Goal: Task Accomplishment & Management: Complete application form

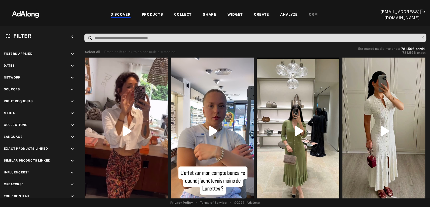
click at [224, 47] on div "Select All Press shift+click to select multiple medias Estimated media matches:…" at bounding box center [257, 51] width 346 height 12
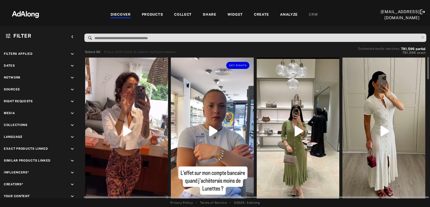
scroll to position [28, 0]
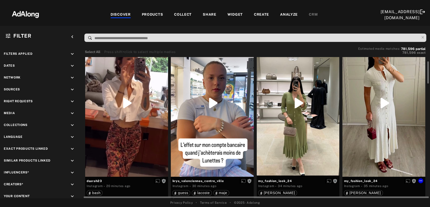
click at [375, 119] on div "Get rights" at bounding box center [384, 102] width 83 height 147
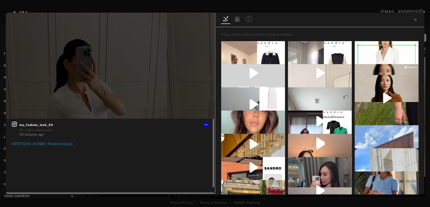
click at [14, 124] on icon at bounding box center [14, 124] width 6 height 6
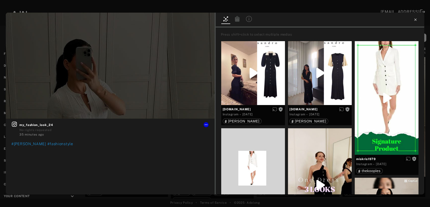
click at [414, 20] on icon at bounding box center [416, 20] width 4 height 4
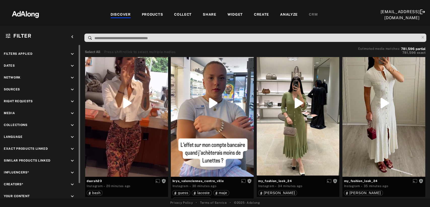
click at [73, 88] on icon "keyboard_arrow_down" at bounding box center [73, 90] width 6 height 6
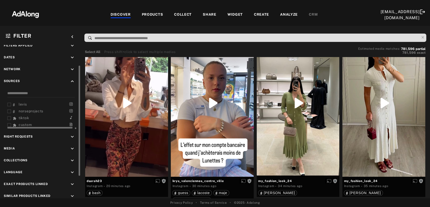
scroll to position [17, 0]
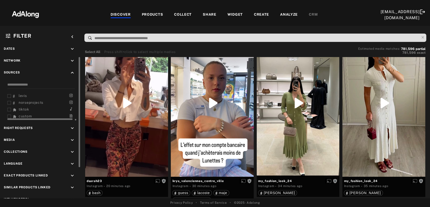
click at [19, 107] on span "tiktok" at bounding box center [24, 109] width 10 height 4
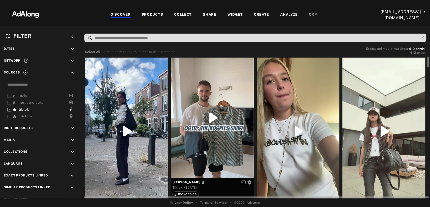
scroll to position [28, 0]
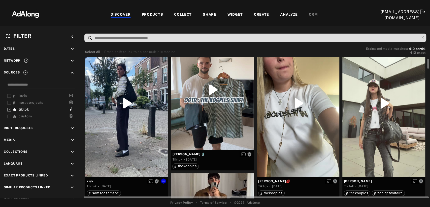
click at [139, 102] on div at bounding box center [126, 102] width 83 height 147
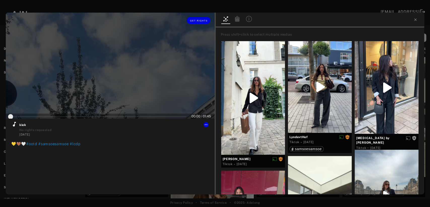
click at [129, 98] on div at bounding box center [110, 66] width 209 height 106
click at [200, 23] on button "Get rights" at bounding box center [198, 20] width 23 height 7
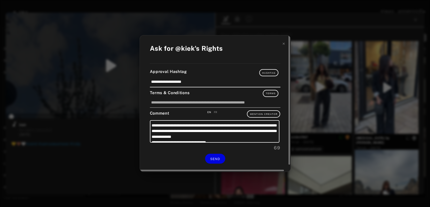
click at [216, 112] on div "FR" at bounding box center [216, 112] width 4 height 4
type input "*"
type textarea "**********"
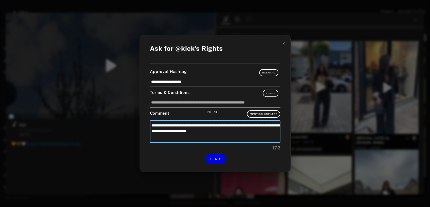
drag, startPoint x: 245, startPoint y: 132, endPoint x: 147, endPoint y: 124, distance: 98.4
click at [147, 124] on div "**********" at bounding box center [215, 103] width 151 height 136
click at [249, 133] on textarea "**********" at bounding box center [215, 131] width 131 height 23
click at [283, 44] on icon at bounding box center [284, 44] width 4 height 4
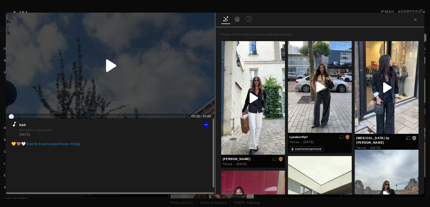
click at [15, 124] on icon at bounding box center [14, 124] width 6 height 6
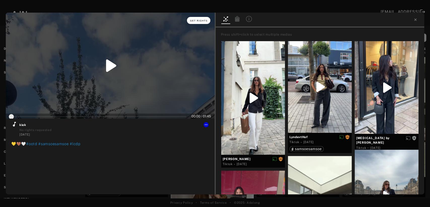
click at [201, 20] on span "Get rights" at bounding box center [199, 20] width 18 height 3
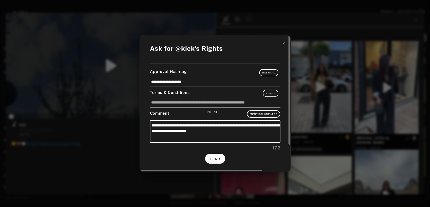
click at [214, 160] on button "SEND" at bounding box center [215, 159] width 20 height 10
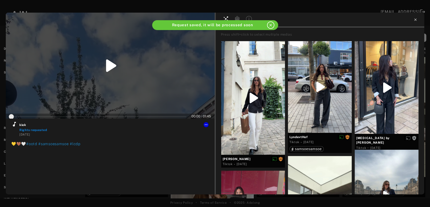
type input "*"
click at [415, 20] on icon at bounding box center [416, 20] width 4 height 4
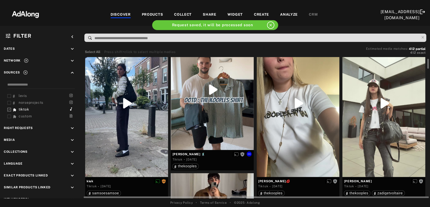
click at [204, 110] on div at bounding box center [212, 89] width 83 height 120
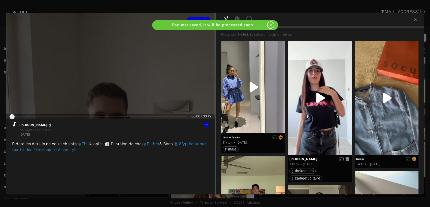
click at [117, 87] on div at bounding box center [110, 66] width 209 height 106
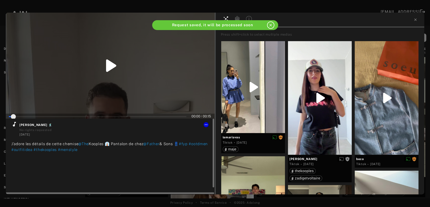
click at [15, 125] on icon at bounding box center [14, 124] width 6 height 6
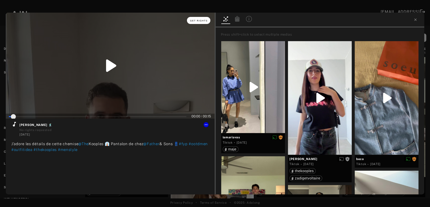
click at [204, 23] on button "Get rights" at bounding box center [198, 20] width 23 height 7
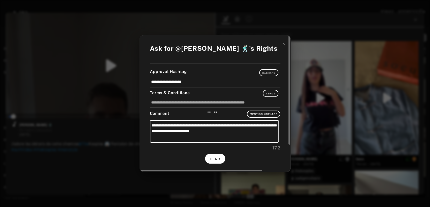
click at [217, 157] on span "SEND" at bounding box center [215, 159] width 10 height 4
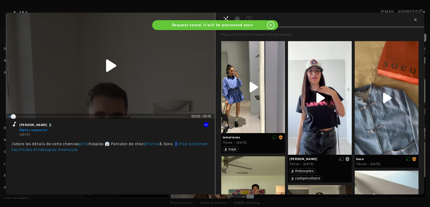
type input "*"
click at [416, 19] on icon at bounding box center [415, 19] width 2 height 2
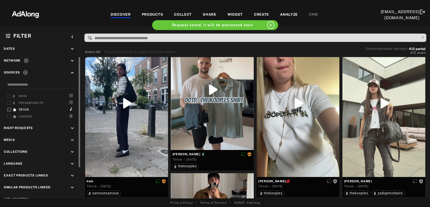
click at [72, 126] on icon "keyboard_arrow_down" at bounding box center [73, 128] width 6 height 6
click at [9, 138] on icon at bounding box center [9, 140] width 4 height 4
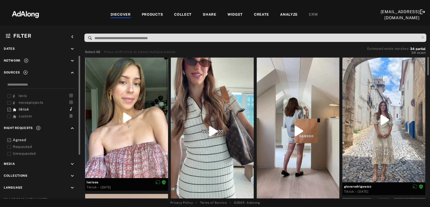
click at [10, 145] on icon at bounding box center [9, 147] width 4 height 4
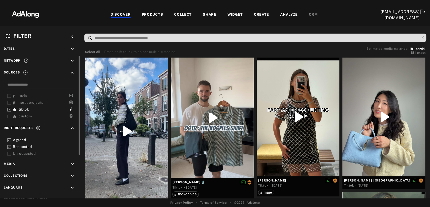
click at [40, 126] on icon at bounding box center [38, 127] width 5 height 5
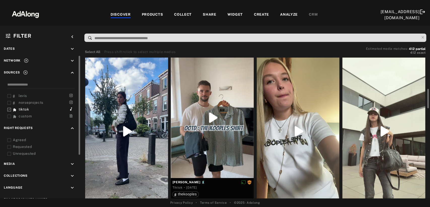
scroll to position [28, 0]
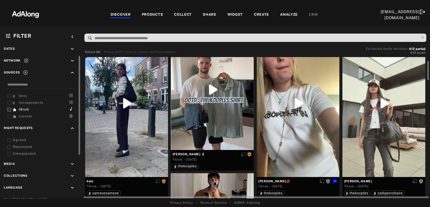
click at [280, 111] on div at bounding box center [298, 102] width 83 height 147
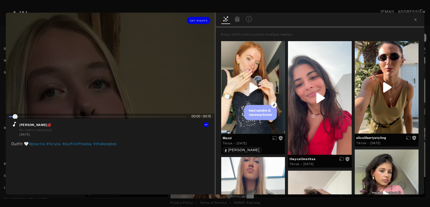
click at [77, 60] on div at bounding box center [110, 66] width 209 height 106
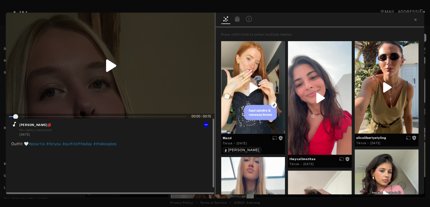
click at [13, 126] on icon at bounding box center [14, 124] width 6 height 6
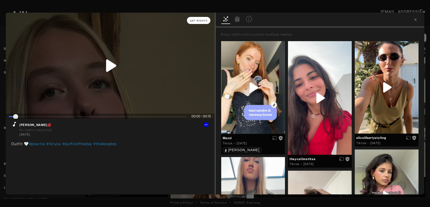
click at [198, 22] on button "Get rights" at bounding box center [198, 20] width 23 height 7
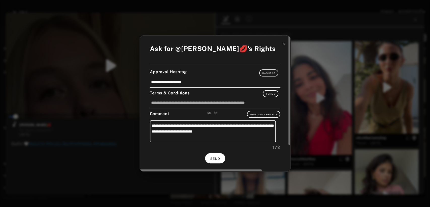
click at [223, 159] on button "SEND" at bounding box center [215, 158] width 20 height 10
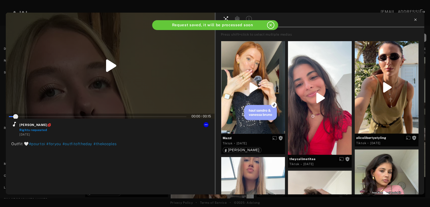
type input "*"
click at [415, 21] on icon at bounding box center [416, 20] width 4 height 4
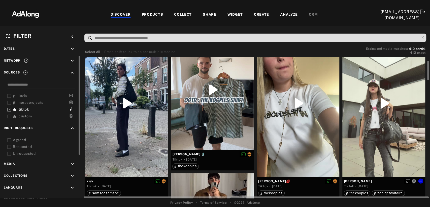
click at [389, 116] on div at bounding box center [384, 102] width 83 height 147
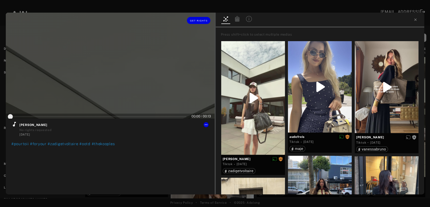
drag, startPoint x: 122, startPoint y: 73, endPoint x: 107, endPoint y: 84, distance: 18.7
click at [122, 73] on div at bounding box center [110, 66] width 209 height 106
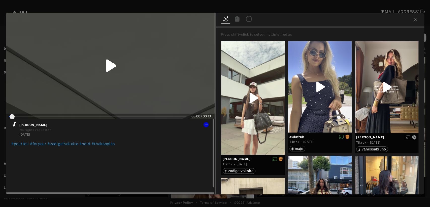
click at [14, 127] on icon at bounding box center [14, 124] width 6 height 6
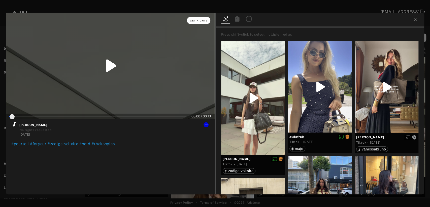
click at [204, 21] on span "Get rights" at bounding box center [199, 20] width 18 height 3
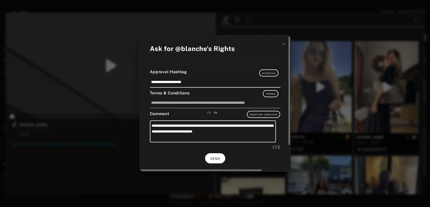
click at [215, 160] on span "SEND" at bounding box center [215, 159] width 10 height 4
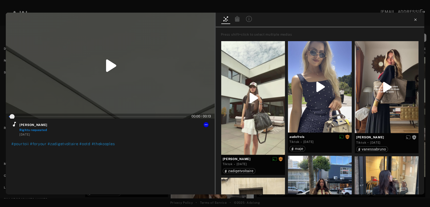
type input "*"
click at [416, 19] on icon at bounding box center [416, 20] width 4 height 4
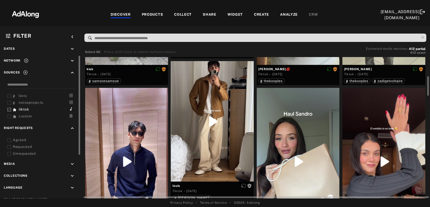
scroll to position [168, 0]
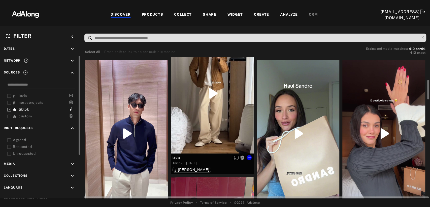
click at [218, 112] on div at bounding box center [212, 93] width 83 height 120
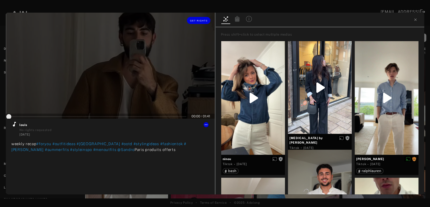
click at [134, 92] on div at bounding box center [110, 66] width 209 height 106
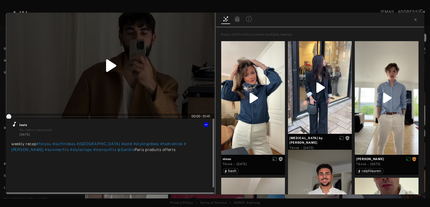
click at [17, 125] on icon at bounding box center [14, 124] width 6 height 6
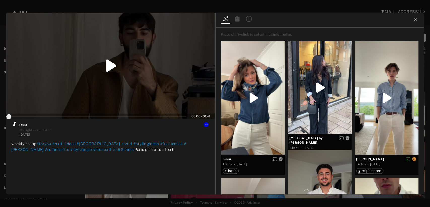
type input "*"
click at [417, 21] on icon at bounding box center [416, 20] width 4 height 4
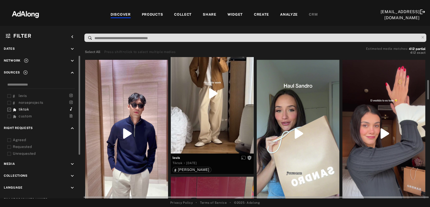
click at [129, 127] on div at bounding box center [126, 133] width 83 height 147
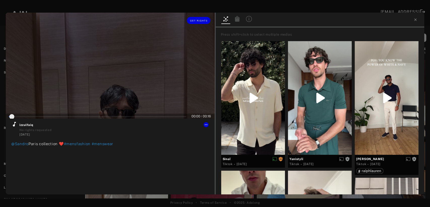
click at [116, 83] on div at bounding box center [110, 66] width 209 height 106
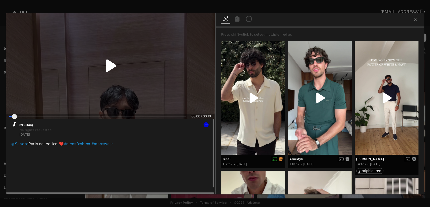
click at [13, 124] on icon at bounding box center [14, 124] width 3 height 5
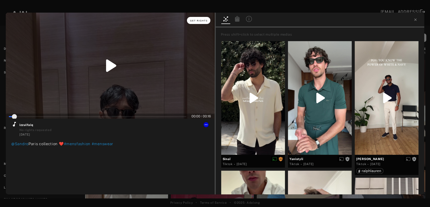
click at [203, 20] on span "Get rights" at bounding box center [199, 20] width 18 height 3
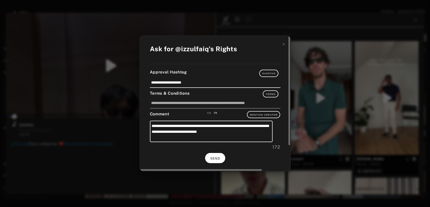
click at [212, 159] on span "SEND" at bounding box center [215, 159] width 10 height 4
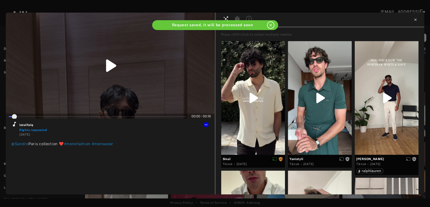
type input "*"
click at [415, 19] on icon at bounding box center [416, 20] width 4 height 4
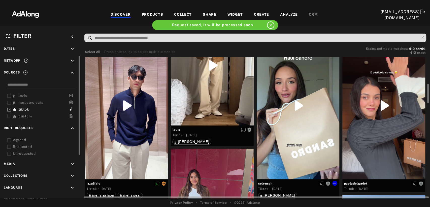
scroll to position [224, 0]
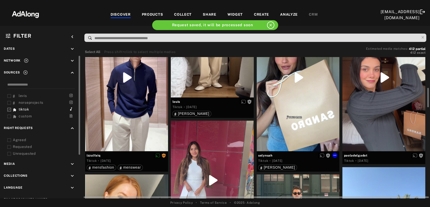
click at [311, 88] on div at bounding box center [298, 77] width 83 height 147
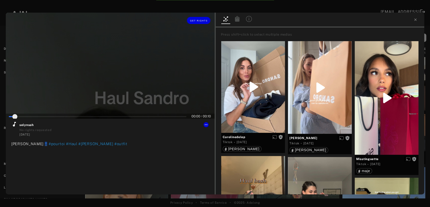
click at [111, 87] on div at bounding box center [110, 66] width 209 height 106
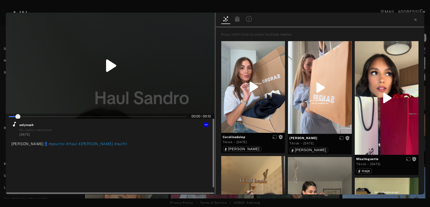
click at [14, 126] on icon at bounding box center [14, 124] width 3 height 5
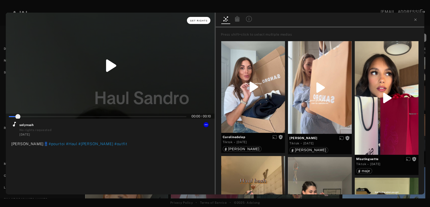
click at [208, 21] on button "Get rights" at bounding box center [198, 20] width 23 height 7
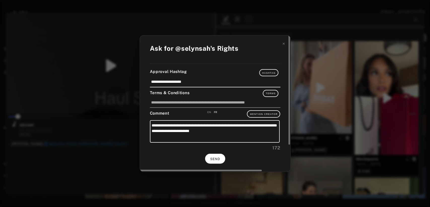
click at [216, 157] on span "SEND" at bounding box center [215, 159] width 10 height 4
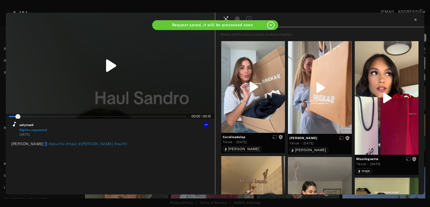
type input "*"
click at [414, 21] on icon at bounding box center [416, 20] width 4 height 4
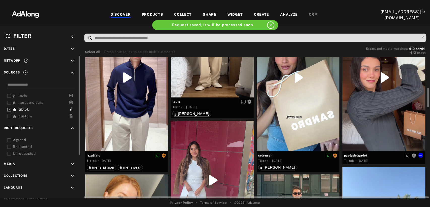
click at [394, 97] on div at bounding box center [384, 77] width 83 height 147
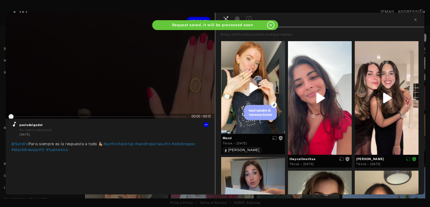
click at [113, 91] on div at bounding box center [110, 66] width 209 height 106
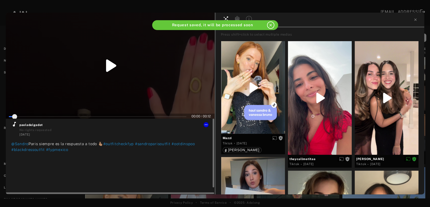
click at [14, 124] on icon at bounding box center [14, 124] width 6 height 6
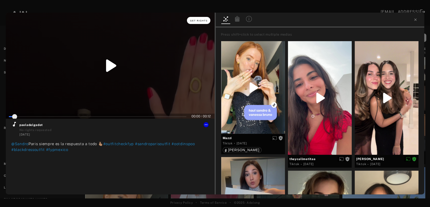
click at [202, 22] on button "Get rights" at bounding box center [198, 20] width 23 height 7
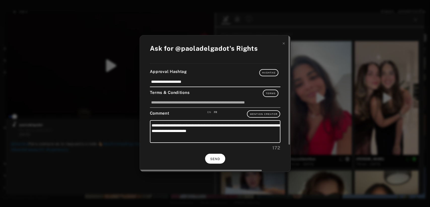
click at [213, 160] on button "SEND" at bounding box center [215, 159] width 20 height 10
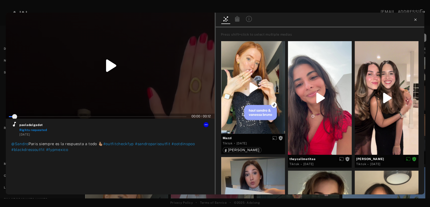
type input "*"
click at [417, 20] on icon at bounding box center [416, 20] width 4 height 4
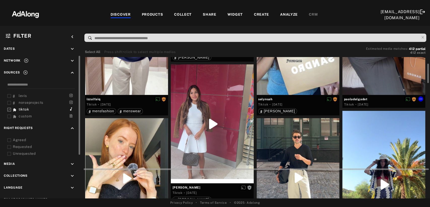
scroll to position [308, 0]
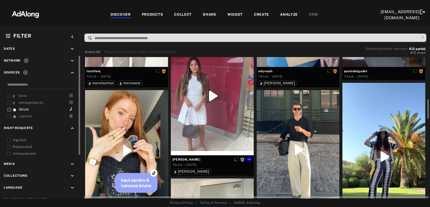
click at [217, 110] on div at bounding box center [212, 95] width 83 height 119
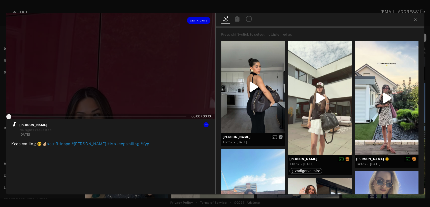
click at [118, 77] on div at bounding box center [110, 66] width 209 height 106
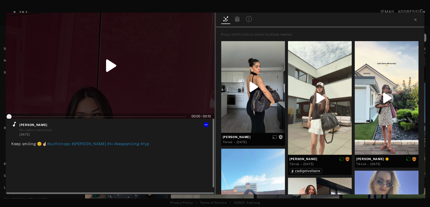
click at [13, 126] on icon at bounding box center [14, 124] width 3 height 5
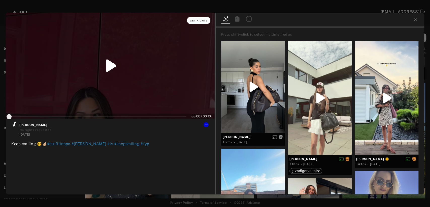
click at [196, 20] on span "Get rights" at bounding box center [199, 20] width 18 height 3
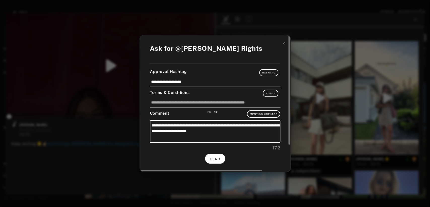
click at [219, 158] on span "SEND" at bounding box center [215, 159] width 10 height 4
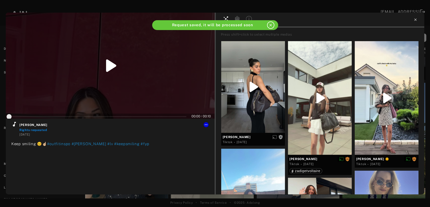
type input "*"
click at [415, 20] on icon at bounding box center [415, 19] width 2 height 2
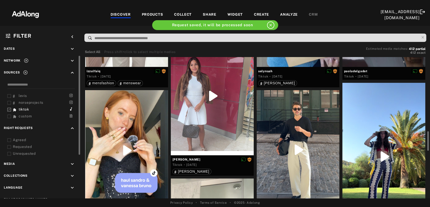
scroll to position [336, 0]
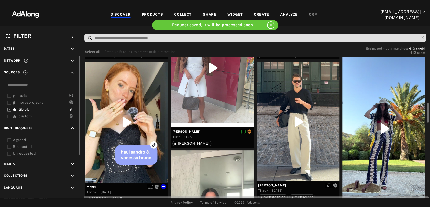
click at [121, 144] on div at bounding box center [126, 122] width 83 height 120
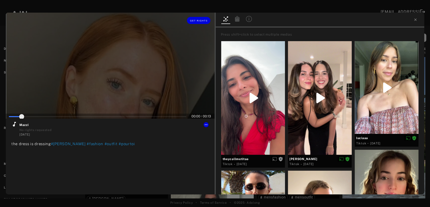
click at [107, 77] on div at bounding box center [110, 66] width 209 height 106
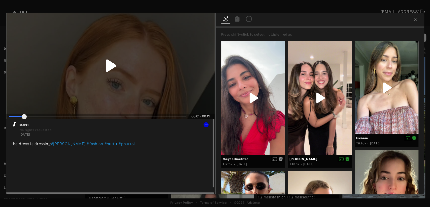
click at [14, 123] on icon at bounding box center [14, 124] width 6 height 6
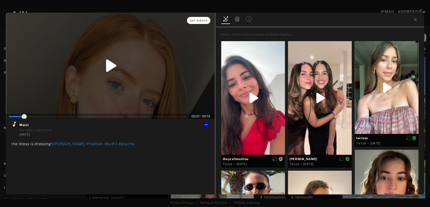
click at [195, 22] on button "Get rights" at bounding box center [198, 20] width 23 height 7
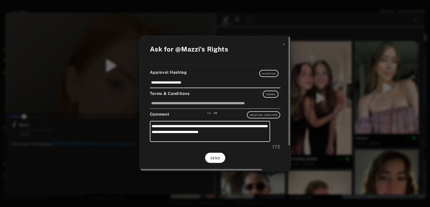
click at [214, 158] on span "SEND" at bounding box center [215, 158] width 10 height 4
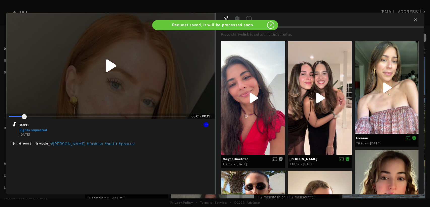
type input "*"
click at [415, 20] on icon at bounding box center [416, 20] width 4 height 4
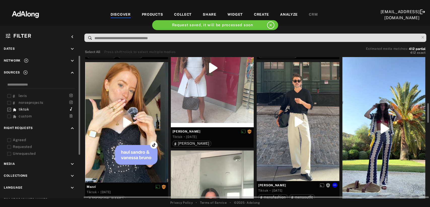
click at [306, 125] on div at bounding box center [298, 121] width 83 height 119
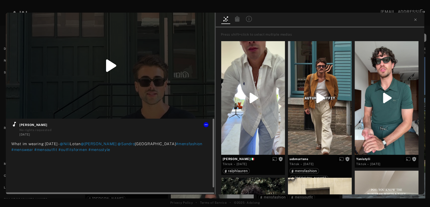
click at [14, 122] on icon at bounding box center [14, 124] width 6 height 6
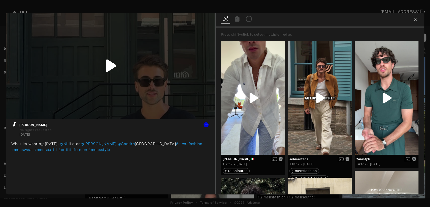
click at [415, 19] on icon at bounding box center [416, 20] width 4 height 4
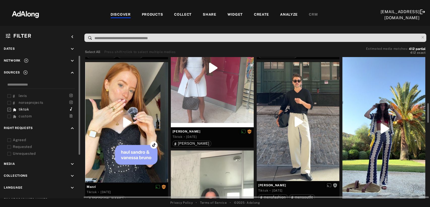
scroll to position [364, 0]
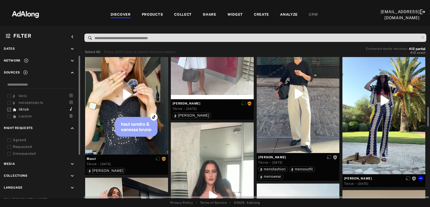
click at [387, 96] on div at bounding box center [384, 100] width 83 height 147
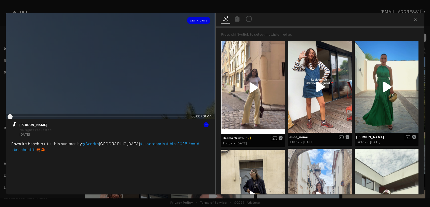
click at [121, 80] on div at bounding box center [110, 66] width 209 height 106
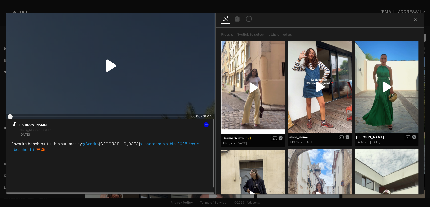
click at [14, 124] on icon at bounding box center [14, 124] width 6 height 6
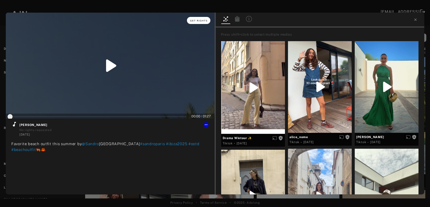
click at [204, 21] on span "Get rights" at bounding box center [199, 20] width 18 height 3
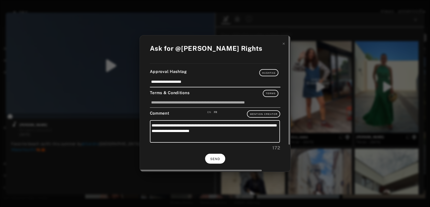
click at [209, 158] on button "SEND" at bounding box center [215, 159] width 20 height 10
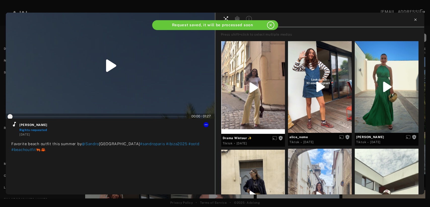
type input "*"
click at [415, 19] on icon at bounding box center [416, 20] width 4 height 4
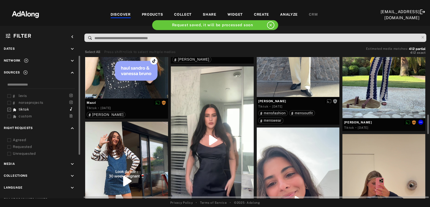
scroll to position [448, 0]
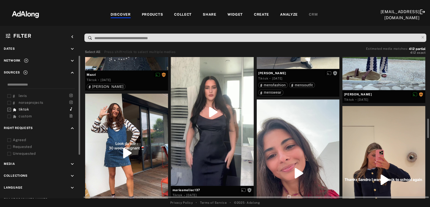
click at [131, 151] on div at bounding box center [126, 153] width 83 height 119
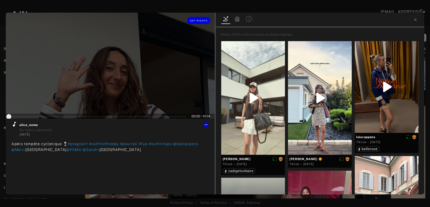
click at [116, 86] on div at bounding box center [110, 66] width 209 height 106
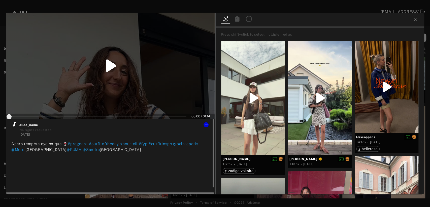
click at [14, 124] on icon at bounding box center [14, 124] width 6 height 6
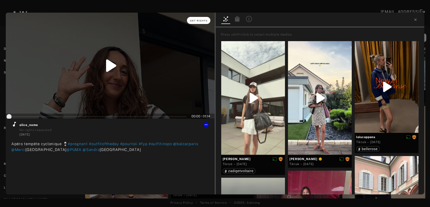
click at [202, 20] on span "Get rights" at bounding box center [199, 20] width 18 height 3
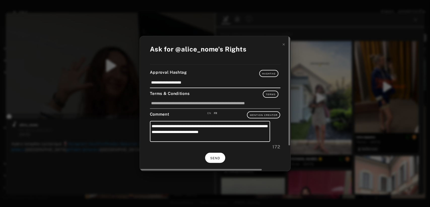
click at [217, 159] on span "SEND" at bounding box center [215, 158] width 10 height 4
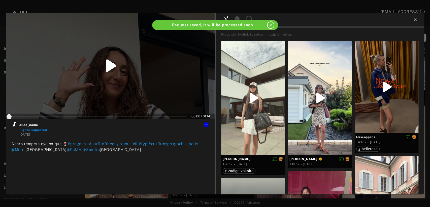
type input "*"
click at [415, 20] on icon at bounding box center [416, 20] width 4 height 4
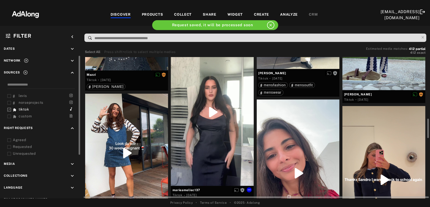
click at [226, 115] on div at bounding box center [212, 111] width 83 height 147
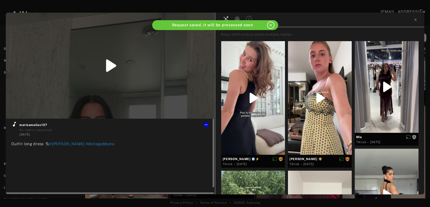
click at [14, 123] on icon at bounding box center [14, 124] width 3 height 5
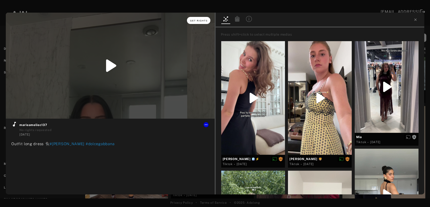
click at [201, 19] on span "Get rights" at bounding box center [199, 20] width 18 height 3
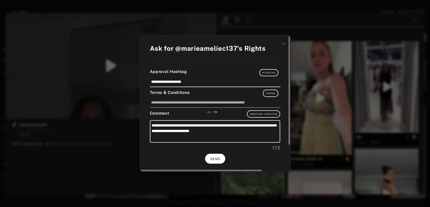
click at [211, 158] on span "SEND" at bounding box center [215, 159] width 10 height 4
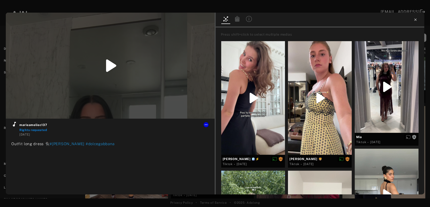
click at [416, 19] on icon at bounding box center [415, 19] width 2 height 2
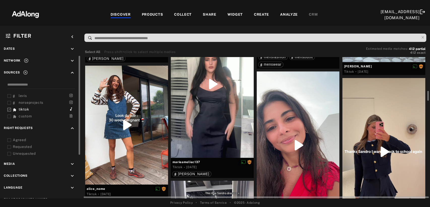
scroll to position [504, 0]
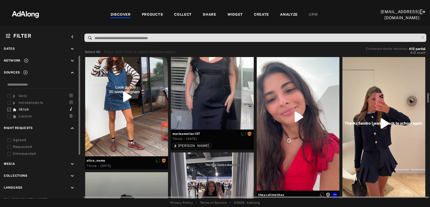
click at [297, 136] on div at bounding box center [298, 116] width 83 height 147
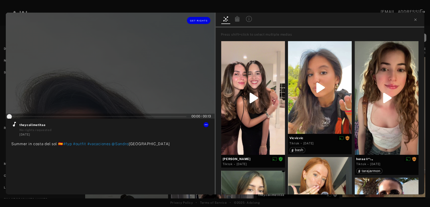
click at [107, 82] on div at bounding box center [110, 66] width 209 height 106
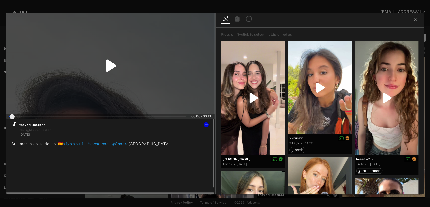
click at [15, 126] on icon at bounding box center [14, 124] width 6 height 6
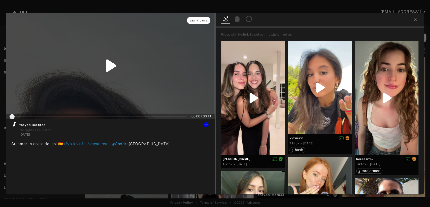
click at [199, 19] on span "Get rights" at bounding box center [199, 20] width 18 height 3
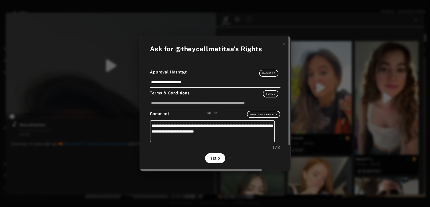
click at [213, 160] on span "SEND" at bounding box center [215, 159] width 10 height 4
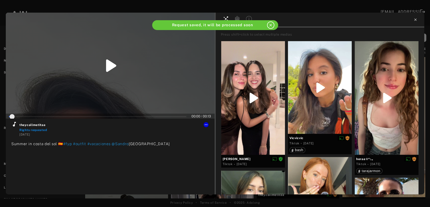
type input "*"
click at [417, 20] on icon at bounding box center [416, 20] width 4 height 4
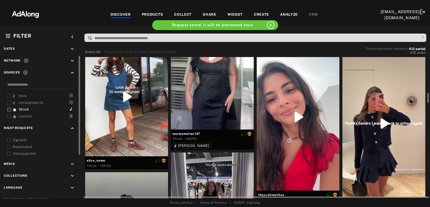
scroll to position [532, 0]
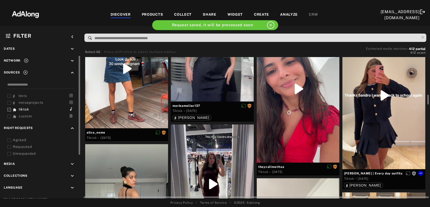
click at [388, 98] on div at bounding box center [384, 95] width 83 height 147
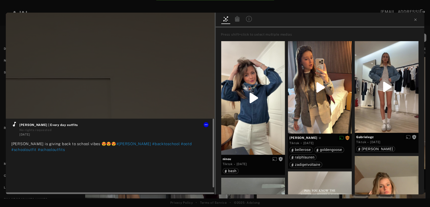
click at [193, 183] on div "[PERSON_NAME] | Every day outfits No rights requested [DATE] [PERSON_NAME] is g…" at bounding box center [110, 159] width 198 height 76
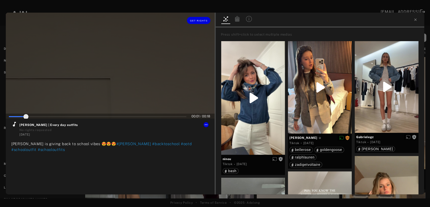
click at [100, 84] on div at bounding box center [110, 66] width 209 height 106
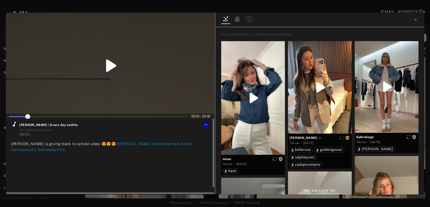
click at [13, 127] on div at bounding box center [14, 125] width 6 height 9
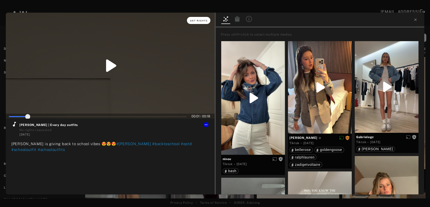
click at [203, 19] on span "Get rights" at bounding box center [199, 20] width 18 height 3
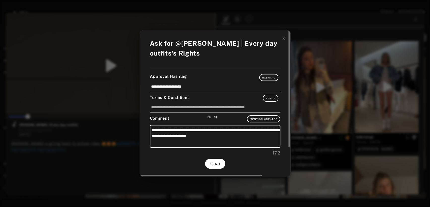
click at [216, 164] on span "SEND" at bounding box center [215, 164] width 10 height 4
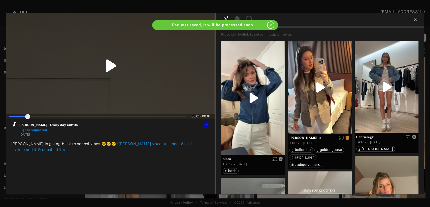
type input "**"
click at [414, 20] on icon at bounding box center [416, 20] width 4 height 4
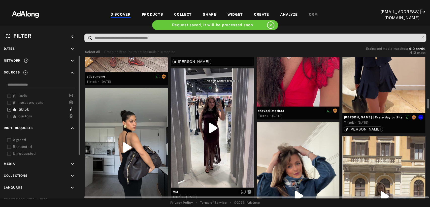
scroll to position [616, 0]
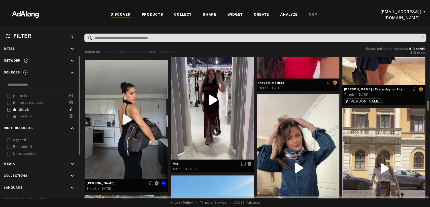
click at [121, 127] on div at bounding box center [126, 119] width 83 height 119
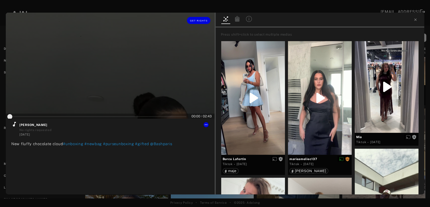
click at [118, 64] on div at bounding box center [110, 66] width 209 height 106
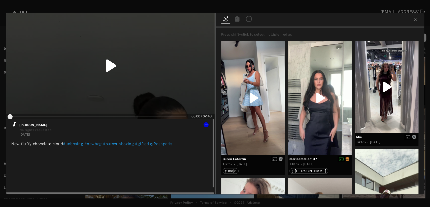
click at [14, 126] on icon at bounding box center [14, 124] width 3 height 5
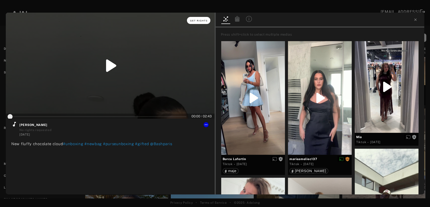
click at [196, 21] on span "Get rights" at bounding box center [199, 20] width 18 height 3
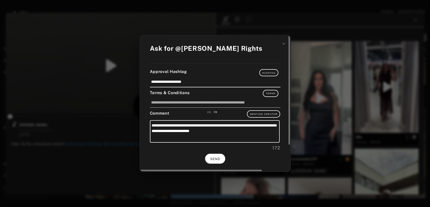
click at [222, 158] on button "SEND" at bounding box center [215, 159] width 20 height 10
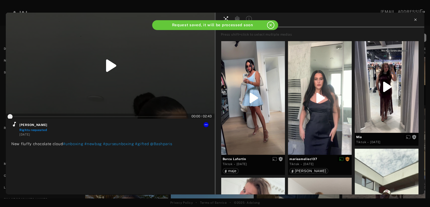
type input "*"
click at [416, 20] on icon at bounding box center [415, 19] width 2 height 2
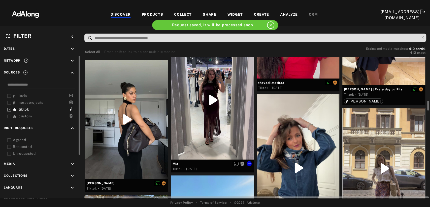
click at [225, 113] on div at bounding box center [212, 99] width 83 height 119
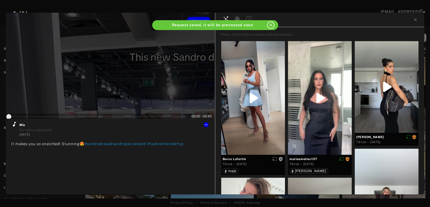
click at [114, 75] on div at bounding box center [110, 66] width 209 height 106
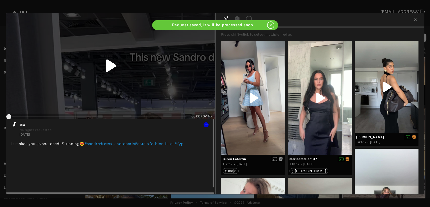
click at [14, 124] on icon at bounding box center [14, 124] width 3 height 5
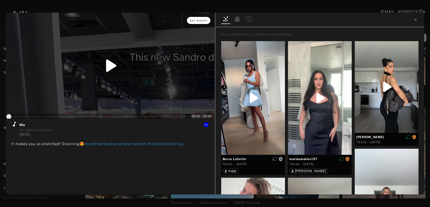
click at [200, 23] on button "Get rights" at bounding box center [198, 20] width 23 height 7
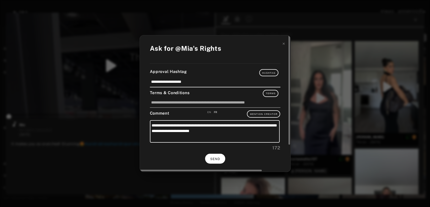
click at [219, 160] on span "SEND" at bounding box center [215, 159] width 10 height 4
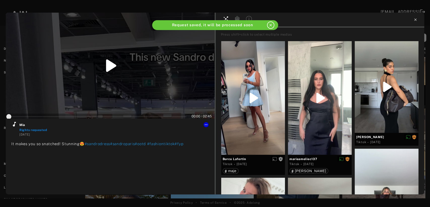
type input "*"
click at [415, 21] on icon at bounding box center [416, 20] width 4 height 4
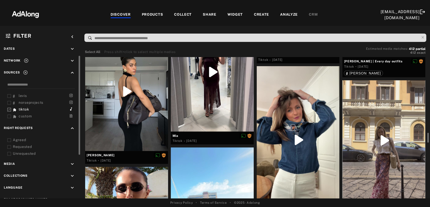
scroll to position [672, 0]
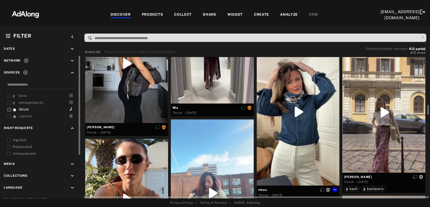
click at [303, 110] on div at bounding box center [298, 111] width 83 height 147
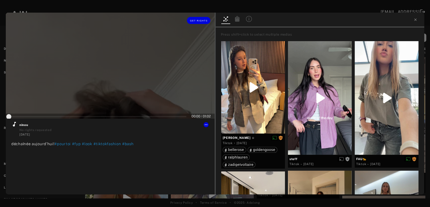
click at [111, 86] on div at bounding box center [110, 66] width 209 height 106
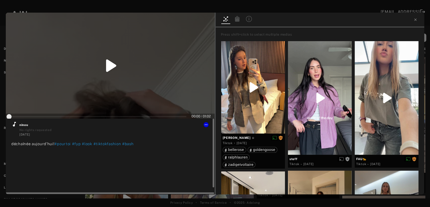
click at [15, 125] on icon at bounding box center [14, 124] width 6 height 6
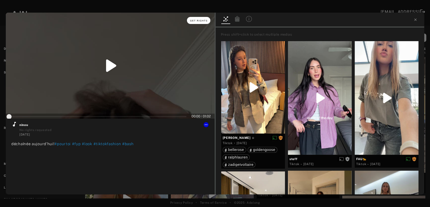
click at [194, 19] on button "Get rights" at bounding box center [198, 20] width 23 height 7
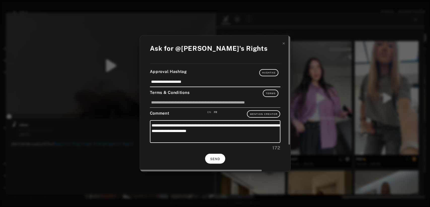
click at [217, 160] on button "SEND" at bounding box center [215, 159] width 20 height 10
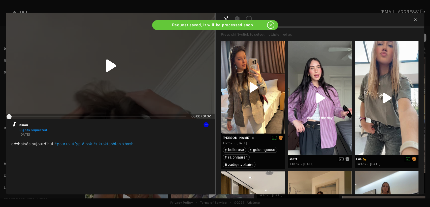
type input "*"
click at [415, 21] on icon at bounding box center [416, 20] width 4 height 4
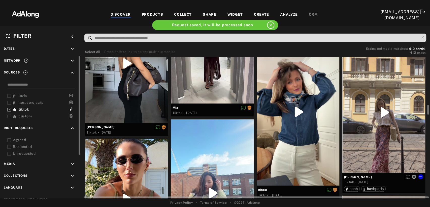
click at [389, 103] on div at bounding box center [384, 112] width 83 height 120
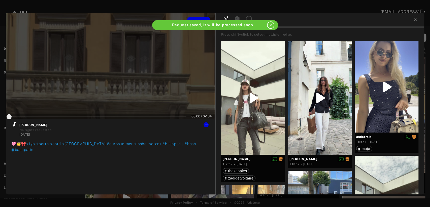
click at [108, 84] on div at bounding box center [110, 66] width 209 height 106
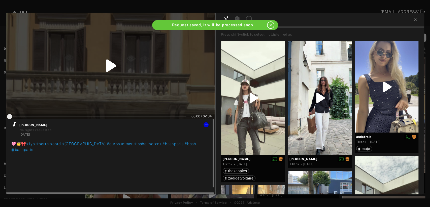
click at [15, 124] on icon at bounding box center [14, 124] width 6 height 6
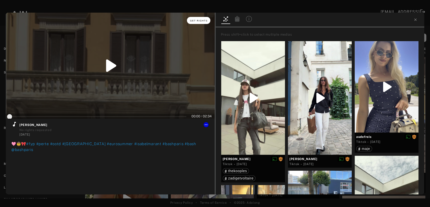
click at [198, 20] on span "Get rights" at bounding box center [199, 20] width 18 height 3
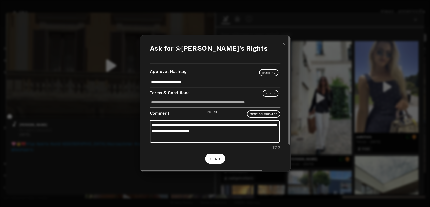
click at [218, 157] on span "SEND" at bounding box center [215, 159] width 10 height 4
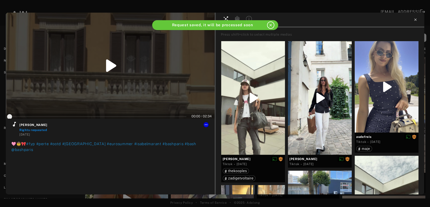
type input "*"
click at [415, 20] on icon at bounding box center [416, 20] width 4 height 4
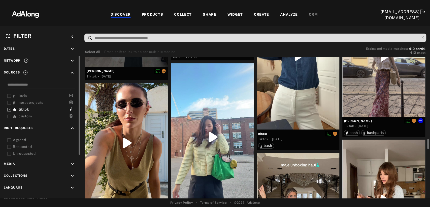
scroll to position [756, 0]
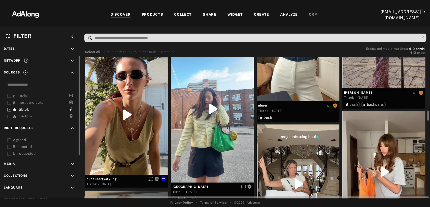
click at [135, 128] on div at bounding box center [126, 114] width 83 height 120
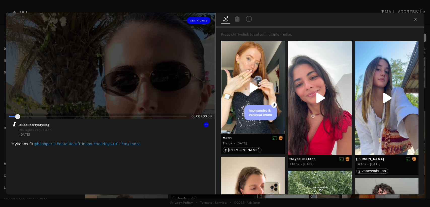
click at [124, 73] on div at bounding box center [110, 66] width 209 height 106
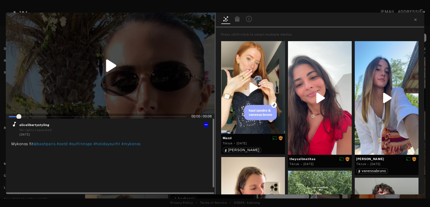
click at [13, 124] on icon at bounding box center [14, 124] width 6 height 6
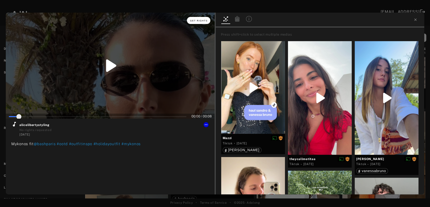
click at [202, 21] on span "Get rights" at bounding box center [199, 20] width 18 height 3
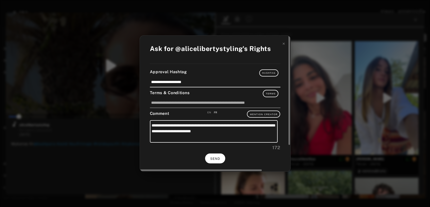
click at [216, 158] on span "SEND" at bounding box center [215, 159] width 10 height 4
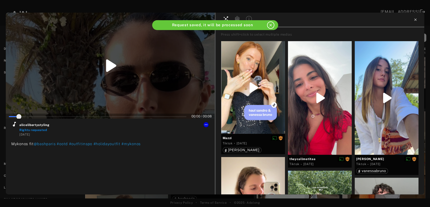
type input "*"
click at [415, 20] on icon at bounding box center [416, 20] width 4 height 4
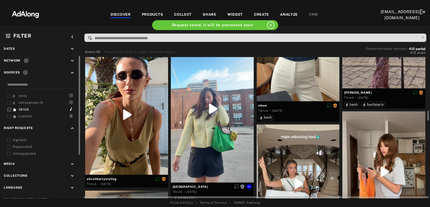
click at [207, 122] on div at bounding box center [212, 108] width 83 height 147
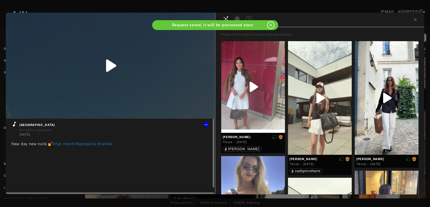
click at [14, 124] on icon at bounding box center [14, 124] width 3 height 5
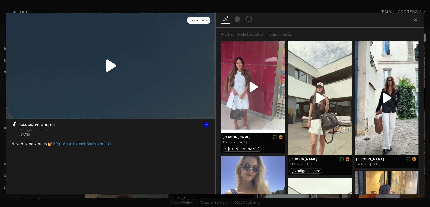
click at [200, 22] on button "Get rights" at bounding box center [198, 20] width 23 height 7
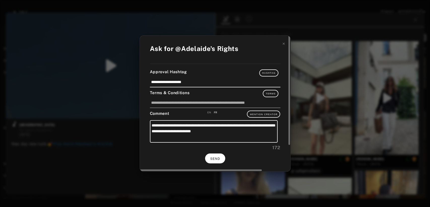
click at [215, 159] on span "SEND" at bounding box center [215, 159] width 10 height 4
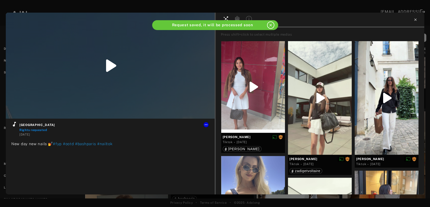
click at [416, 20] on icon at bounding box center [415, 19] width 2 height 2
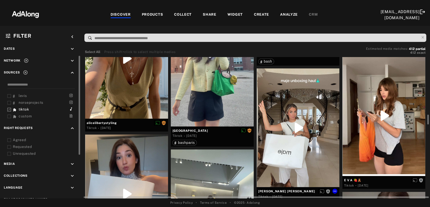
scroll to position [840, 0]
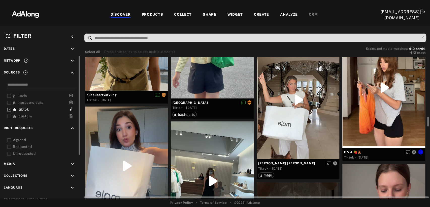
click at [380, 95] on div at bounding box center [384, 87] width 83 height 120
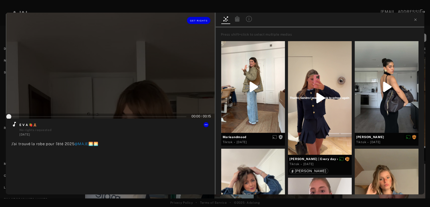
click at [115, 82] on div at bounding box center [110, 66] width 209 height 106
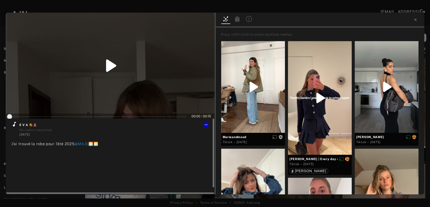
click at [14, 124] on icon at bounding box center [14, 124] width 3 height 5
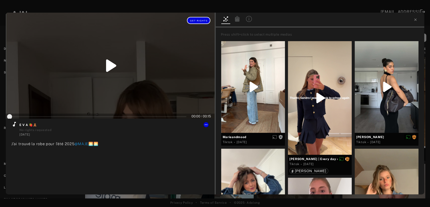
click at [204, 21] on span "Get rights" at bounding box center [199, 20] width 18 height 3
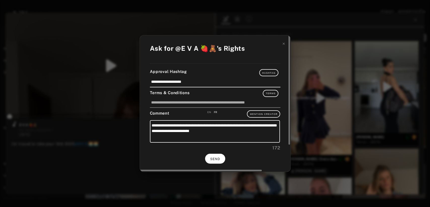
click at [216, 155] on button "SEND" at bounding box center [215, 159] width 20 height 10
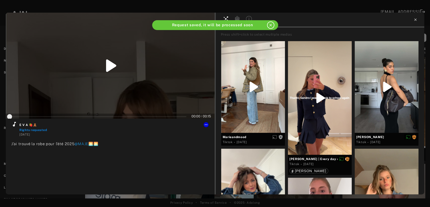
type input "*"
click at [416, 18] on icon at bounding box center [416, 20] width 4 height 4
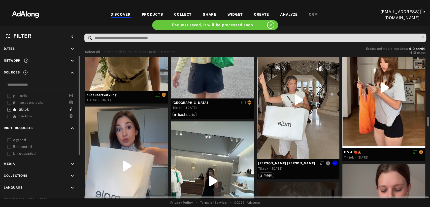
click at [303, 106] on div at bounding box center [298, 99] width 83 height 118
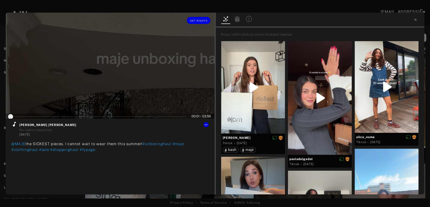
click at [102, 81] on div at bounding box center [110, 66] width 209 height 106
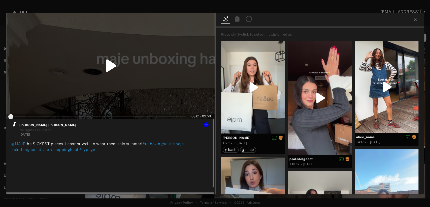
click at [15, 125] on icon at bounding box center [14, 124] width 6 height 6
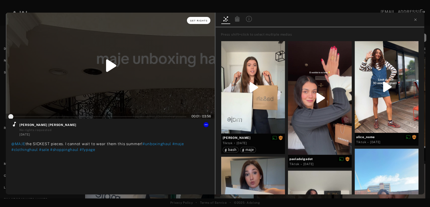
click at [200, 22] on button "Get rights" at bounding box center [198, 20] width 23 height 7
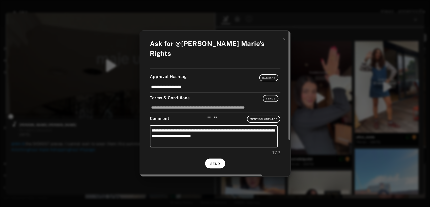
click at [219, 162] on span "SEND" at bounding box center [215, 164] width 10 height 4
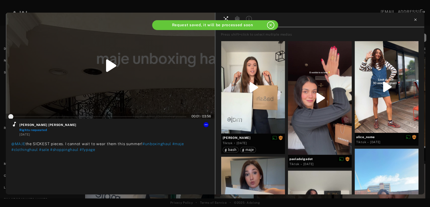
type input "*"
click at [417, 19] on icon at bounding box center [416, 20] width 4 height 4
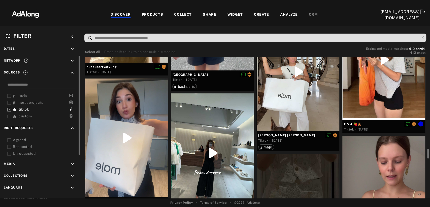
scroll to position [896, 0]
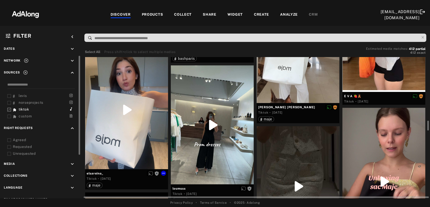
click at [128, 119] on div at bounding box center [126, 109] width 83 height 119
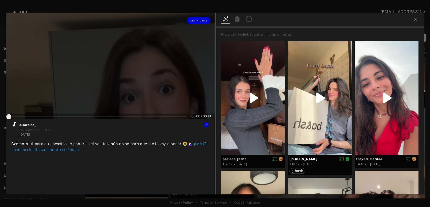
click at [117, 77] on div at bounding box center [110, 66] width 209 height 106
click at [117, 77] on icon at bounding box center [110, 65] width 24 height 24
click at [117, 77] on div at bounding box center [110, 66] width 209 height 106
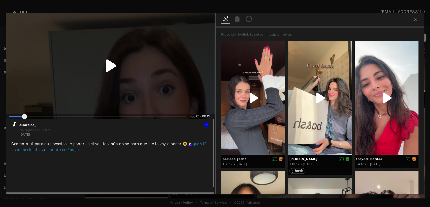
click at [14, 124] on icon at bounding box center [14, 124] width 6 height 6
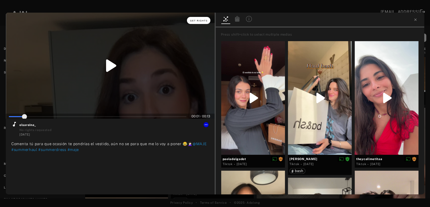
click at [199, 22] on button "Get rights" at bounding box center [198, 20] width 23 height 7
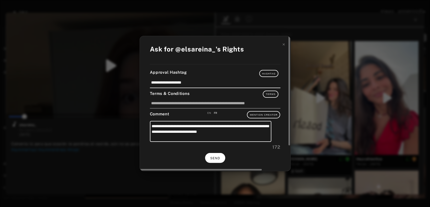
click at [218, 156] on button "SEND" at bounding box center [215, 158] width 20 height 10
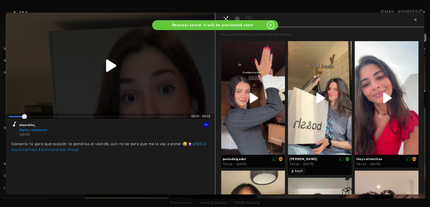
type input "*"
click at [416, 18] on icon at bounding box center [416, 20] width 4 height 4
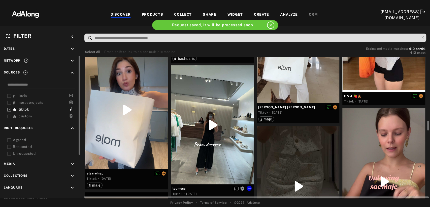
click at [198, 130] on div at bounding box center [212, 124] width 83 height 119
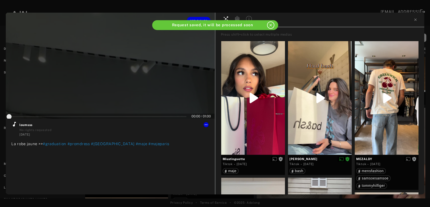
click at [101, 77] on div at bounding box center [110, 66] width 209 height 106
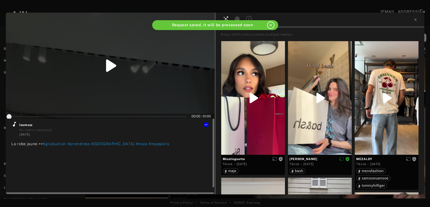
click at [14, 124] on icon at bounding box center [14, 124] width 3 height 5
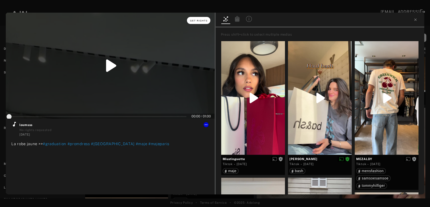
click at [201, 22] on span "Get rights" at bounding box center [199, 20] width 18 height 3
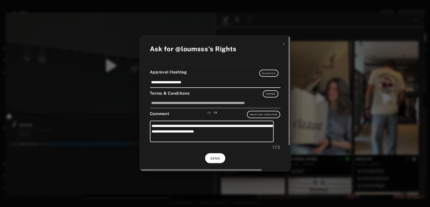
click at [218, 159] on span "SEND" at bounding box center [215, 159] width 10 height 4
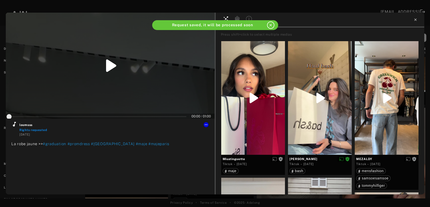
type input "*"
click at [415, 20] on icon at bounding box center [415, 19] width 2 height 2
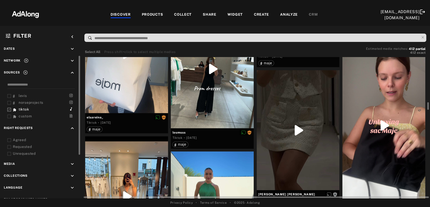
scroll to position [980, 0]
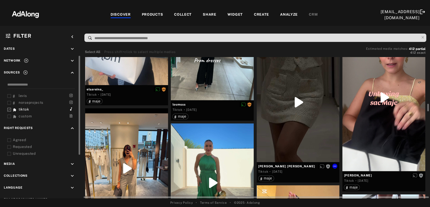
click at [308, 117] on div at bounding box center [298, 102] width 83 height 120
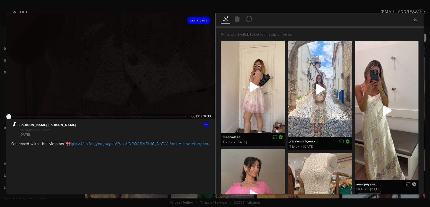
click at [123, 73] on div at bounding box center [110, 66] width 209 height 106
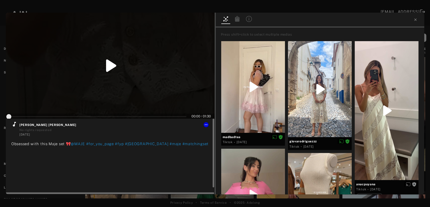
click at [14, 125] on icon at bounding box center [14, 124] width 3 height 5
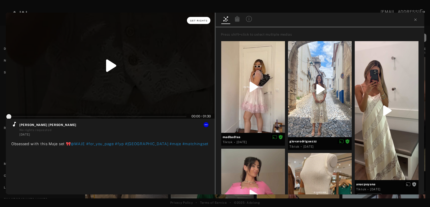
click at [199, 21] on span "Get rights" at bounding box center [199, 20] width 18 height 3
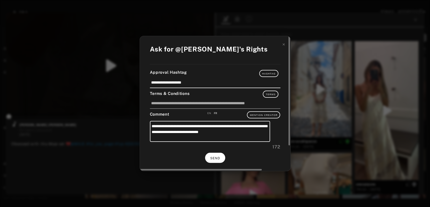
click at [221, 158] on button "SEND" at bounding box center [215, 157] width 20 height 10
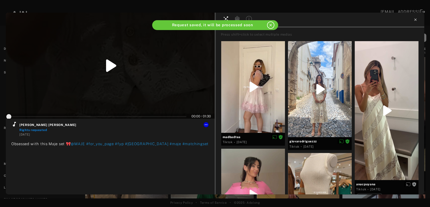
click at [417, 20] on icon at bounding box center [416, 20] width 4 height 4
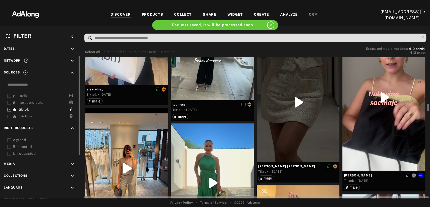
click at [379, 119] on div at bounding box center [384, 97] width 83 height 147
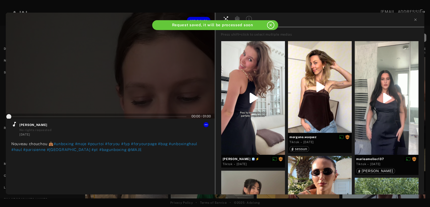
click at [116, 83] on div at bounding box center [110, 66] width 209 height 106
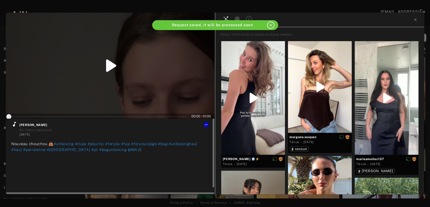
click at [14, 126] on icon at bounding box center [14, 124] width 6 height 6
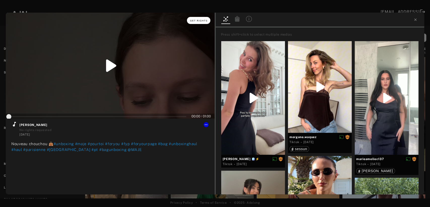
click at [203, 21] on span "Get rights" at bounding box center [199, 20] width 18 height 3
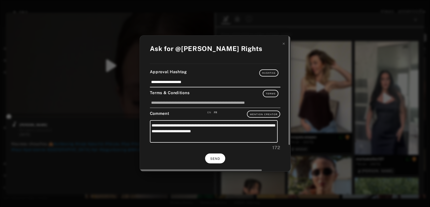
click at [224, 160] on button "SEND" at bounding box center [215, 158] width 20 height 10
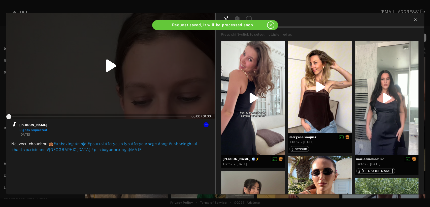
click at [414, 20] on icon at bounding box center [416, 20] width 4 height 4
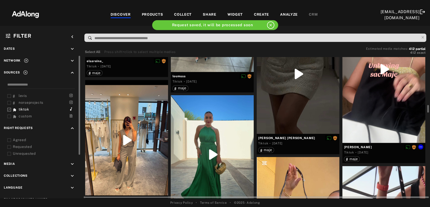
scroll to position [1036, 0]
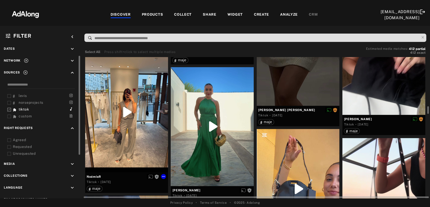
click at [121, 128] on div at bounding box center [126, 112] width 83 height 120
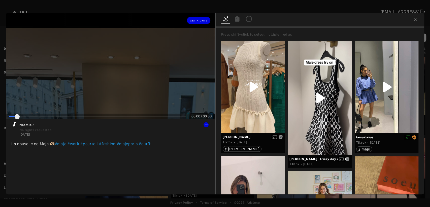
click at [113, 69] on div at bounding box center [110, 66] width 209 height 106
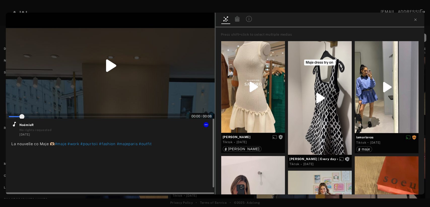
click at [14, 124] on icon at bounding box center [14, 124] width 6 height 6
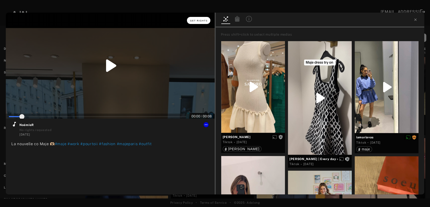
click at [194, 22] on button "Get rights" at bounding box center [198, 20] width 23 height 7
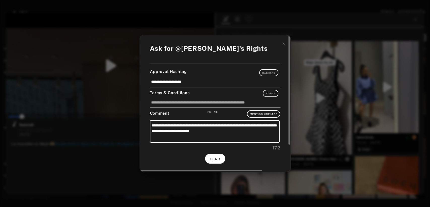
click at [216, 161] on button "SEND" at bounding box center [215, 159] width 20 height 10
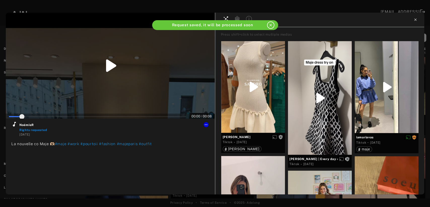
type input "*"
click at [416, 20] on icon at bounding box center [416, 20] width 4 height 4
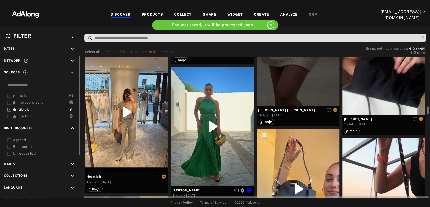
click at [223, 126] on div at bounding box center [212, 126] width 83 height 119
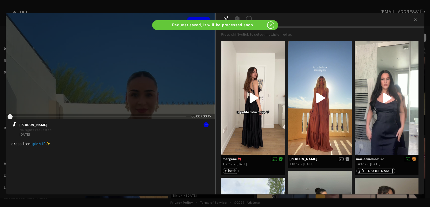
click at [111, 73] on div at bounding box center [110, 66] width 209 height 106
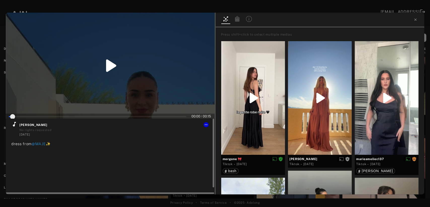
click at [14, 125] on icon at bounding box center [14, 124] width 3 height 5
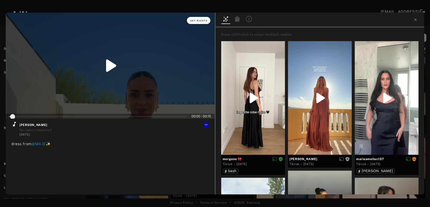
click at [200, 22] on button "Get rights" at bounding box center [198, 20] width 23 height 7
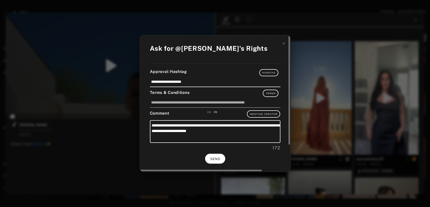
click at [216, 162] on button "SEND" at bounding box center [215, 159] width 20 height 10
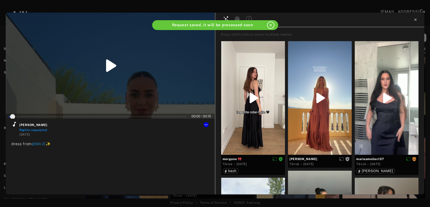
type input "*"
click at [415, 19] on icon at bounding box center [415, 19] width 2 height 2
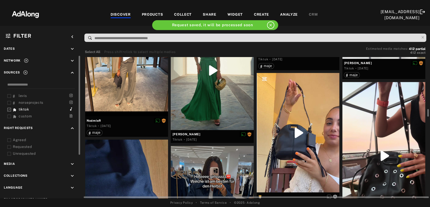
scroll to position [1120, 0]
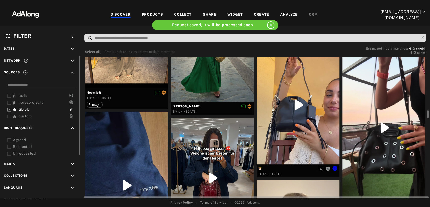
click at [308, 118] on div at bounding box center [298, 104] width 83 height 119
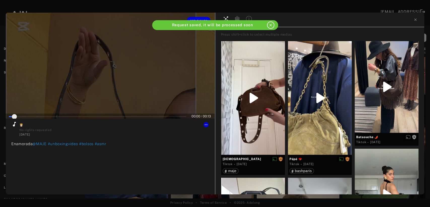
click at [99, 87] on div at bounding box center [110, 66] width 209 height 106
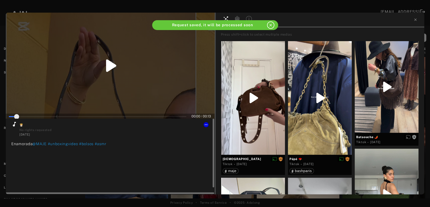
click at [14, 125] on icon at bounding box center [14, 124] width 3 height 5
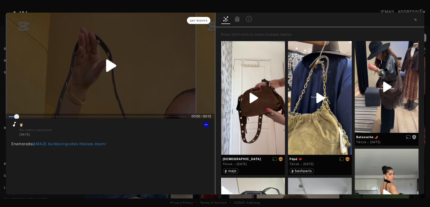
click at [199, 22] on span "Get rights" at bounding box center [199, 20] width 18 height 3
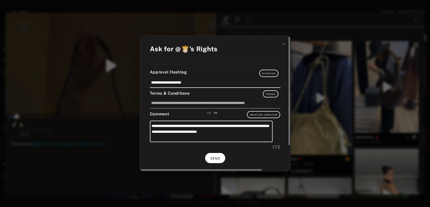
click at [218, 157] on span "SEND" at bounding box center [215, 159] width 10 height 4
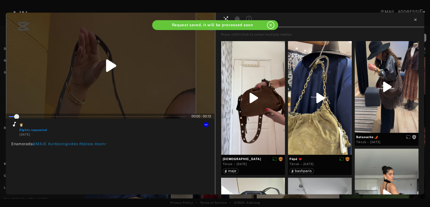
type input "*"
click at [415, 21] on icon at bounding box center [416, 20] width 4 height 4
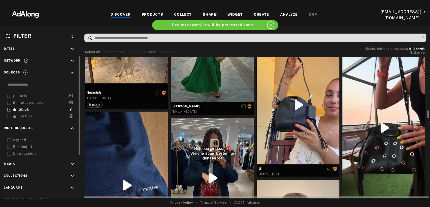
click at [388, 107] on div at bounding box center [384, 127] width 83 height 147
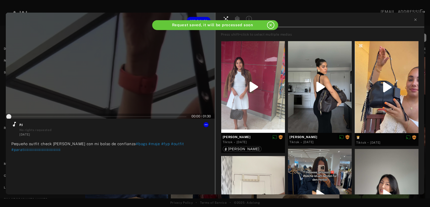
click at [101, 81] on div at bounding box center [110, 66] width 209 height 106
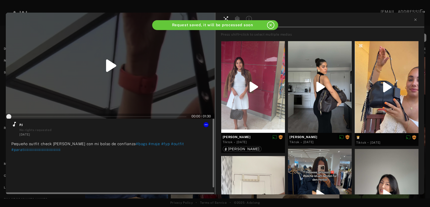
click at [14, 126] on icon at bounding box center [14, 124] width 3 height 5
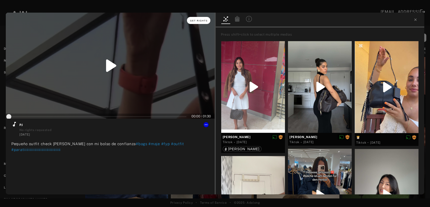
click at [195, 21] on span "Get rights" at bounding box center [199, 20] width 18 height 3
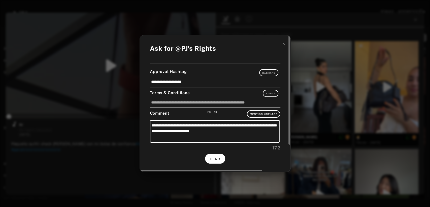
click at [220, 156] on button "SEND" at bounding box center [215, 159] width 20 height 10
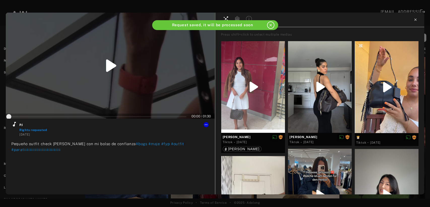
click at [416, 19] on icon at bounding box center [416, 20] width 4 height 4
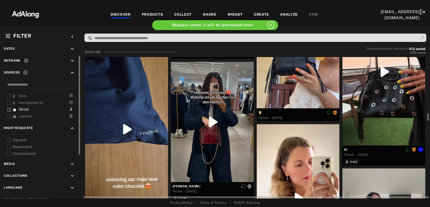
scroll to position [1204, 0]
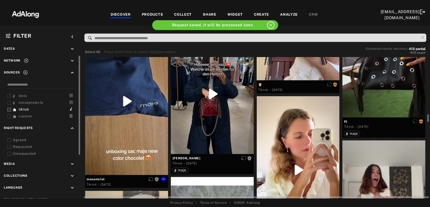
click at [117, 119] on div at bounding box center [126, 100] width 83 height 147
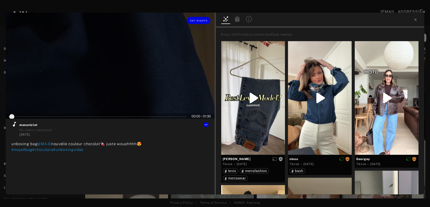
click at [121, 87] on div at bounding box center [110, 66] width 209 height 106
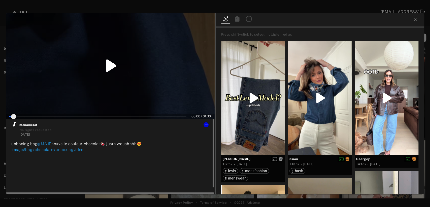
click at [15, 124] on icon at bounding box center [14, 124] width 6 height 6
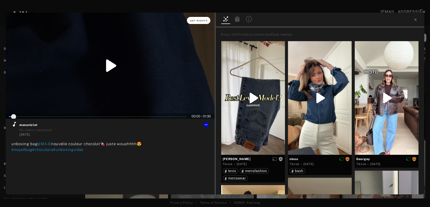
click at [204, 19] on span "Get rights" at bounding box center [199, 20] width 18 height 3
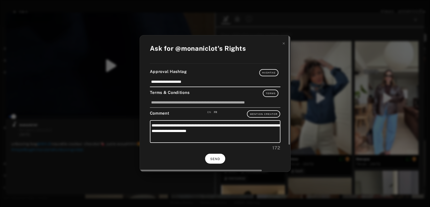
click at [218, 158] on span "SEND" at bounding box center [215, 159] width 10 height 4
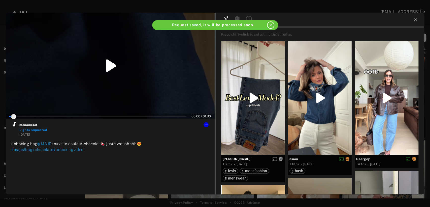
type input "*"
click at [417, 21] on icon at bounding box center [416, 20] width 4 height 4
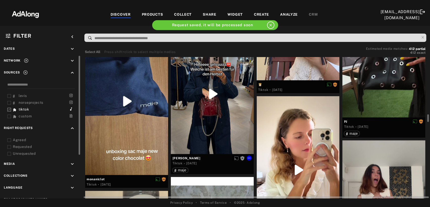
click at [200, 102] on div at bounding box center [212, 94] width 83 height 120
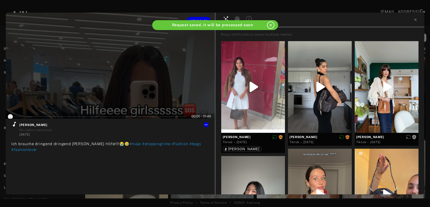
drag, startPoint x: 113, startPoint y: 79, endPoint x: 104, endPoint y: 85, distance: 11.6
click at [113, 79] on div at bounding box center [110, 66] width 209 height 106
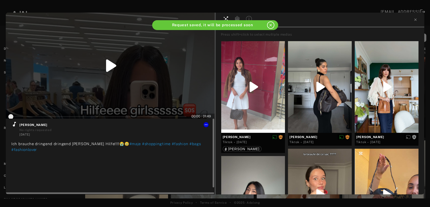
click at [14, 124] on icon at bounding box center [14, 124] width 6 height 6
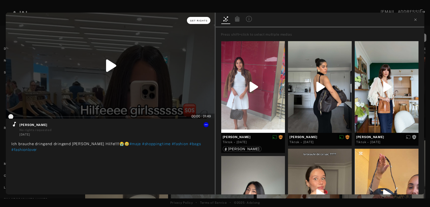
click at [203, 22] on button "Get rights" at bounding box center [198, 20] width 23 height 7
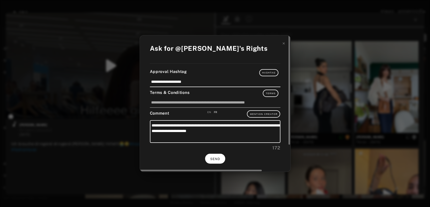
click at [216, 158] on span "SEND" at bounding box center [215, 159] width 10 height 4
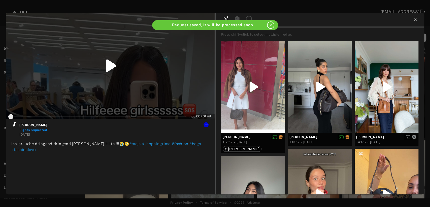
type input "*"
click at [416, 19] on icon at bounding box center [416, 20] width 4 height 4
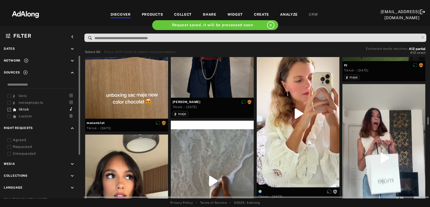
scroll to position [1288, 0]
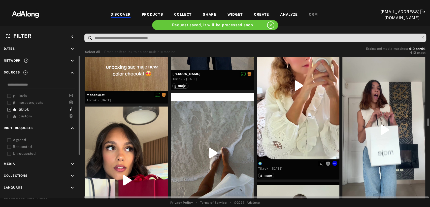
click at [302, 124] on div at bounding box center [298, 85] width 83 height 147
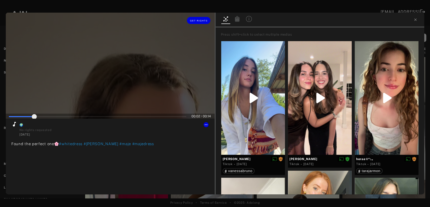
click at [121, 73] on div at bounding box center [110, 66] width 209 height 106
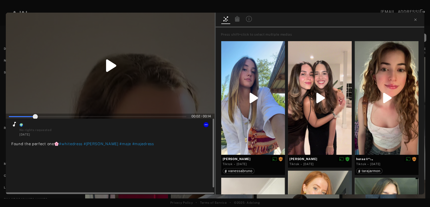
click at [13, 124] on icon at bounding box center [14, 124] width 6 height 6
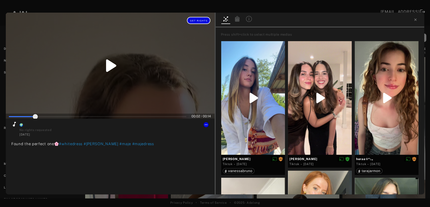
click at [197, 20] on span "Get rights" at bounding box center [199, 20] width 18 height 3
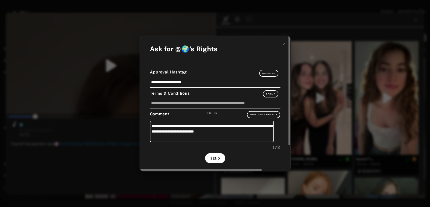
click at [213, 159] on span "SEND" at bounding box center [215, 159] width 10 height 4
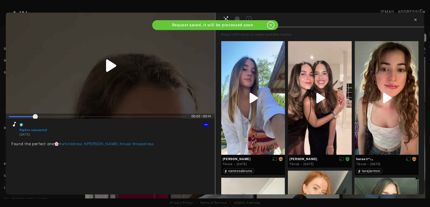
type input "**"
click at [415, 19] on icon at bounding box center [415, 19] width 2 height 2
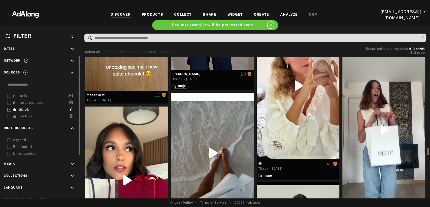
scroll to position [1316, 0]
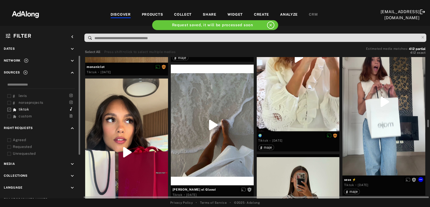
click at [389, 100] on div at bounding box center [384, 101] width 83 height 147
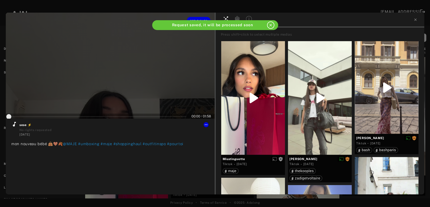
click at [119, 84] on div at bounding box center [110, 66] width 209 height 106
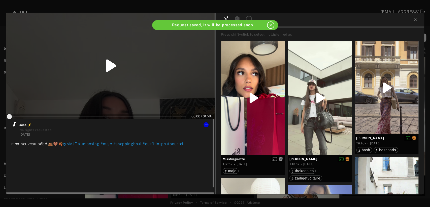
click at [14, 125] on icon at bounding box center [14, 124] width 3 height 5
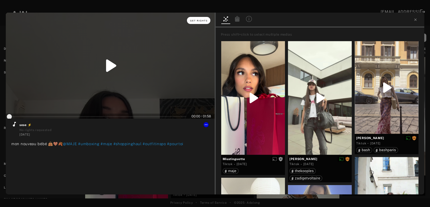
click at [198, 23] on button "Get rights" at bounding box center [198, 20] width 23 height 7
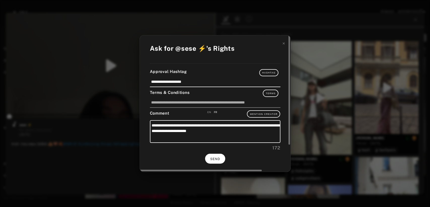
click at [217, 162] on button "SEND" at bounding box center [215, 159] width 20 height 10
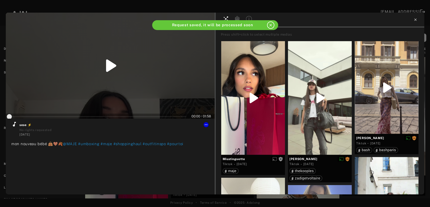
type input "*"
click at [416, 19] on icon at bounding box center [416, 20] width 4 height 4
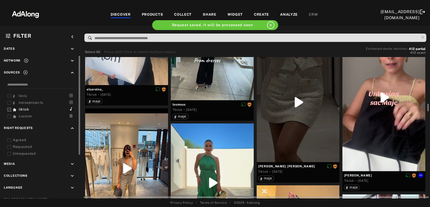
scroll to position [924, 0]
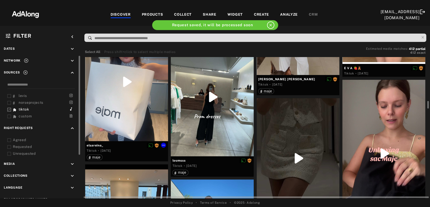
click at [125, 113] on div at bounding box center [126, 81] width 83 height 119
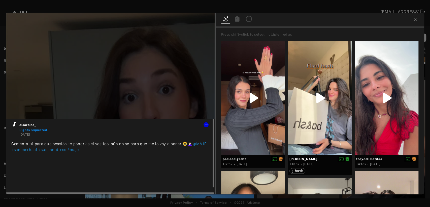
click at [14, 126] on icon at bounding box center [14, 124] width 3 height 5
click at [205, 126] on button at bounding box center [206, 124] width 5 height 5
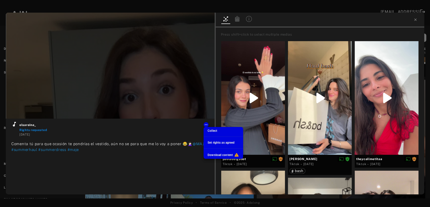
click at [217, 143] on span "Set rights as agreed" at bounding box center [221, 143] width 27 height 4
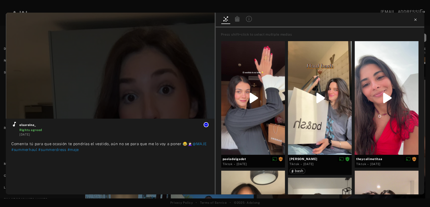
type input "***"
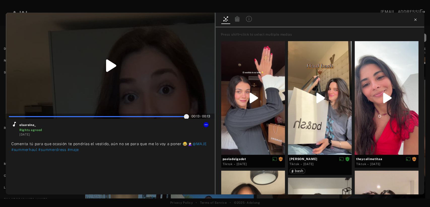
click at [416, 21] on icon at bounding box center [416, 20] width 4 height 4
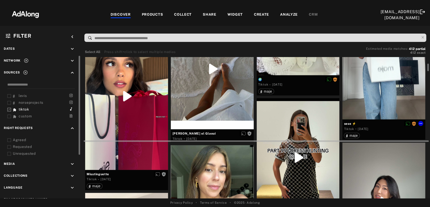
scroll to position [1316, 0]
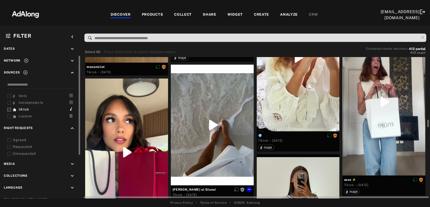
click at [225, 121] on div at bounding box center [212, 125] width 83 height 120
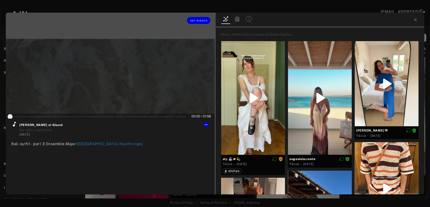
click at [129, 78] on div at bounding box center [110, 66] width 209 height 106
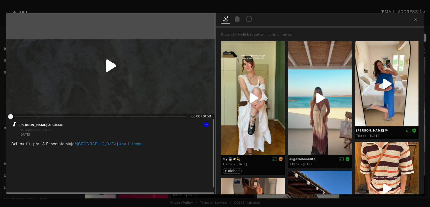
click at [14, 126] on icon at bounding box center [14, 124] width 6 height 6
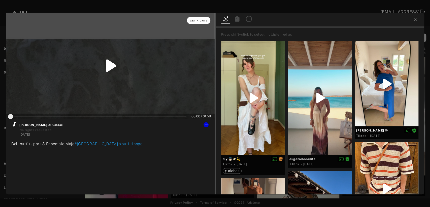
click at [197, 20] on span "Get rights" at bounding box center [199, 20] width 18 height 3
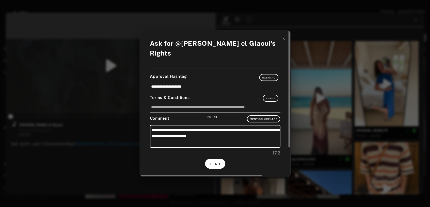
click at [211, 163] on span "SEND" at bounding box center [215, 164] width 10 height 4
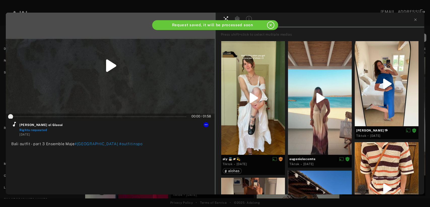
type input "*"
click at [416, 19] on icon at bounding box center [416, 20] width 4 height 4
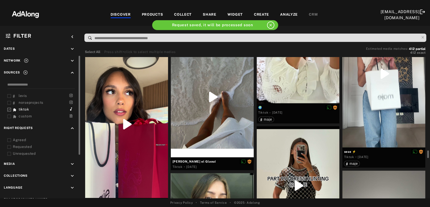
scroll to position [1372, 0]
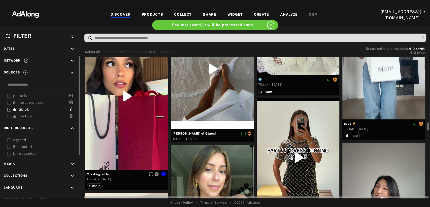
click at [124, 123] on div at bounding box center [126, 95] width 83 height 147
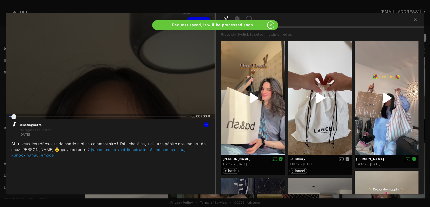
click at [113, 73] on div at bounding box center [110, 66] width 209 height 106
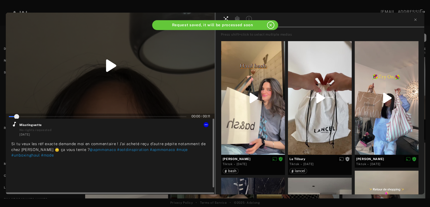
click at [14, 125] on icon at bounding box center [14, 124] width 3 height 5
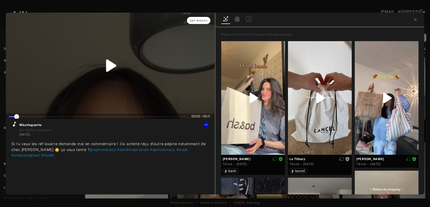
click at [204, 21] on span "Get rights" at bounding box center [199, 20] width 18 height 3
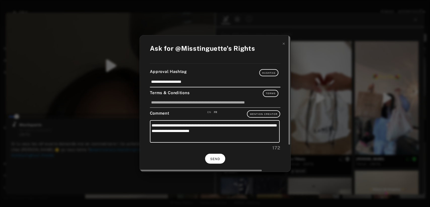
click at [215, 160] on button "SEND" at bounding box center [215, 159] width 20 height 10
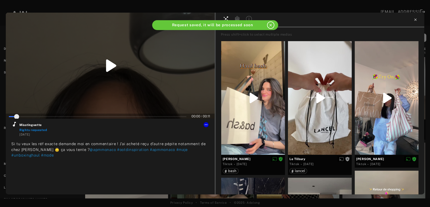
type input "*"
click at [416, 19] on icon at bounding box center [416, 20] width 4 height 4
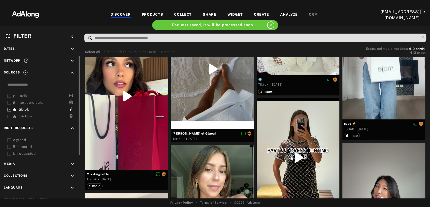
click at [10, 138] on icon at bounding box center [9, 140] width 4 height 4
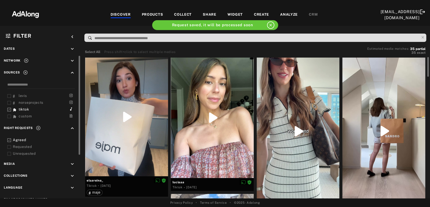
click at [9, 145] on icon at bounding box center [9, 147] width 4 height 4
